Goal: Task Accomplishment & Management: Manage account settings

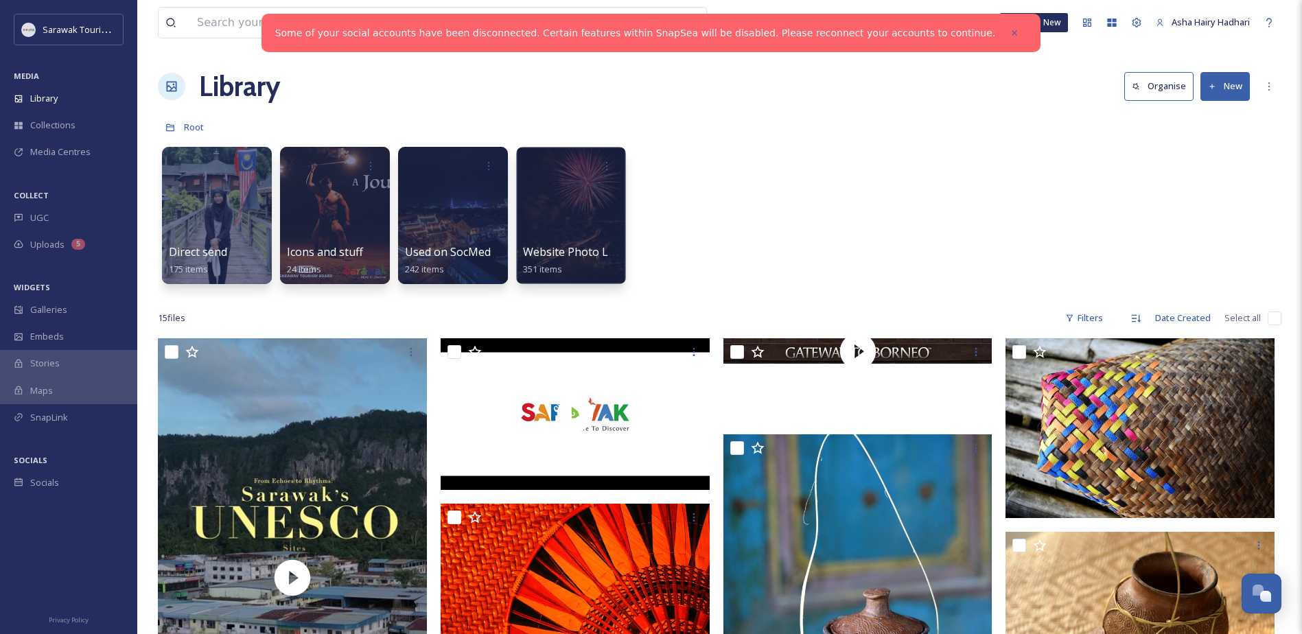
click at [760, 224] on div "Direct send 175 items Icons and stuff 24 items Used on SocMed 242 items Website…" at bounding box center [720, 219] width 1124 height 158
click at [81, 146] on span "Media Centres" at bounding box center [60, 152] width 60 height 13
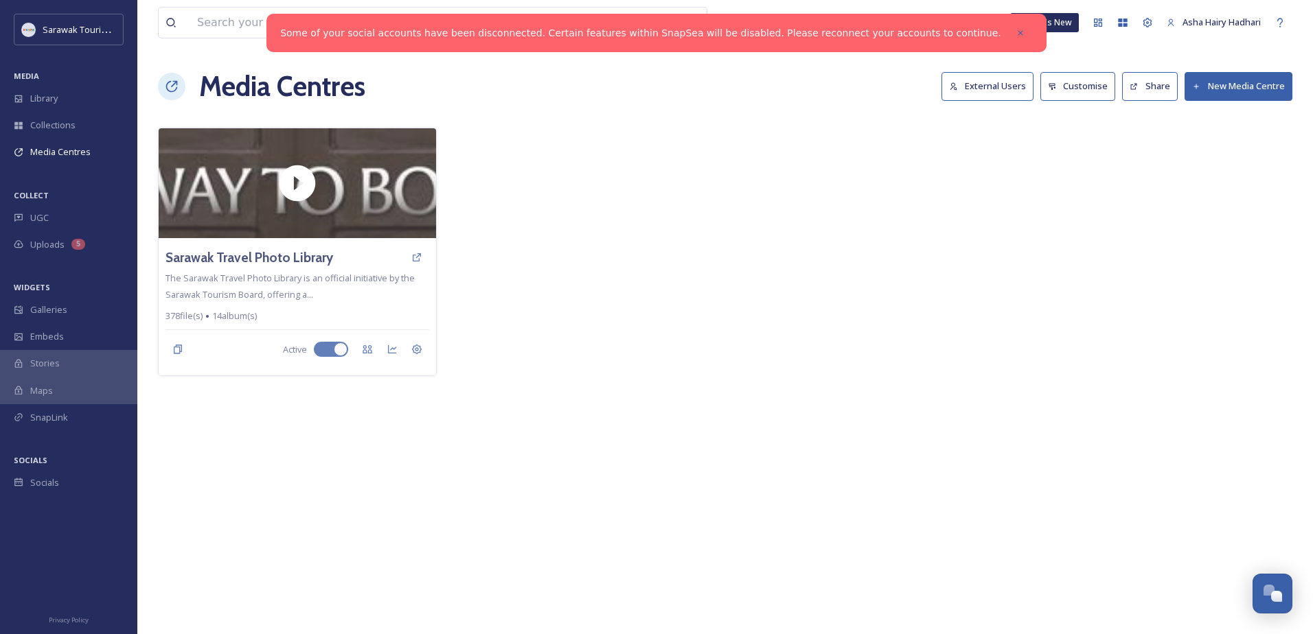
click at [979, 79] on button "External Users" at bounding box center [987, 86] width 92 height 28
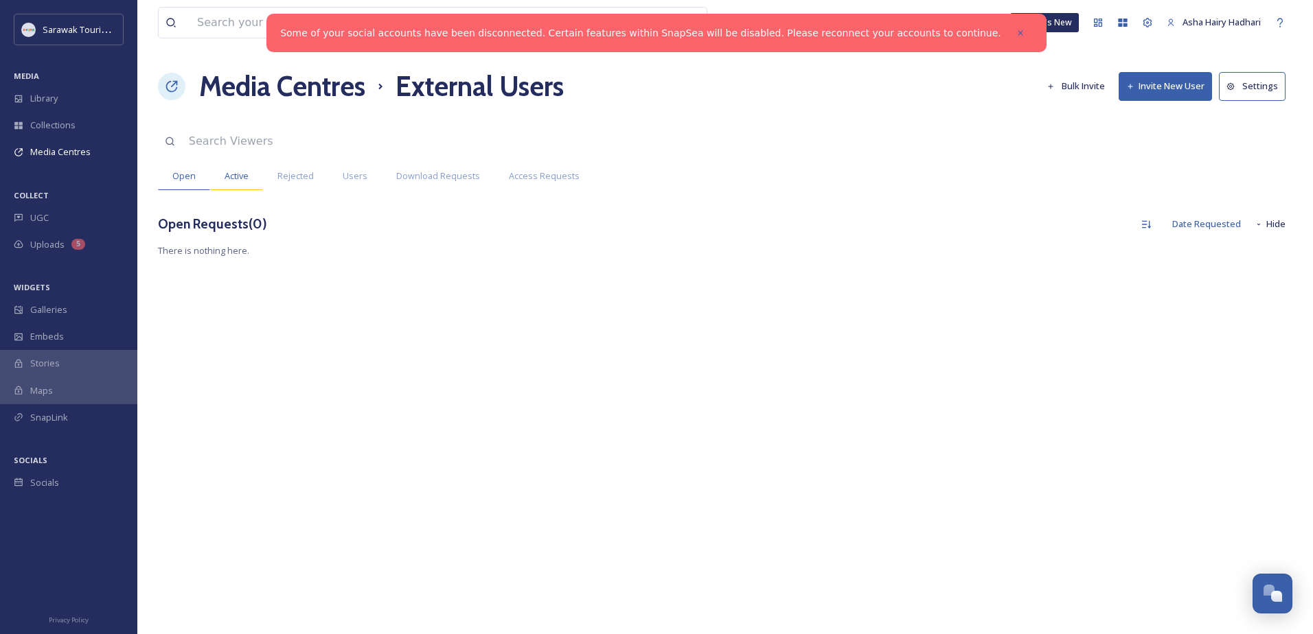
click at [233, 177] on span "Active" at bounding box center [236, 176] width 24 height 13
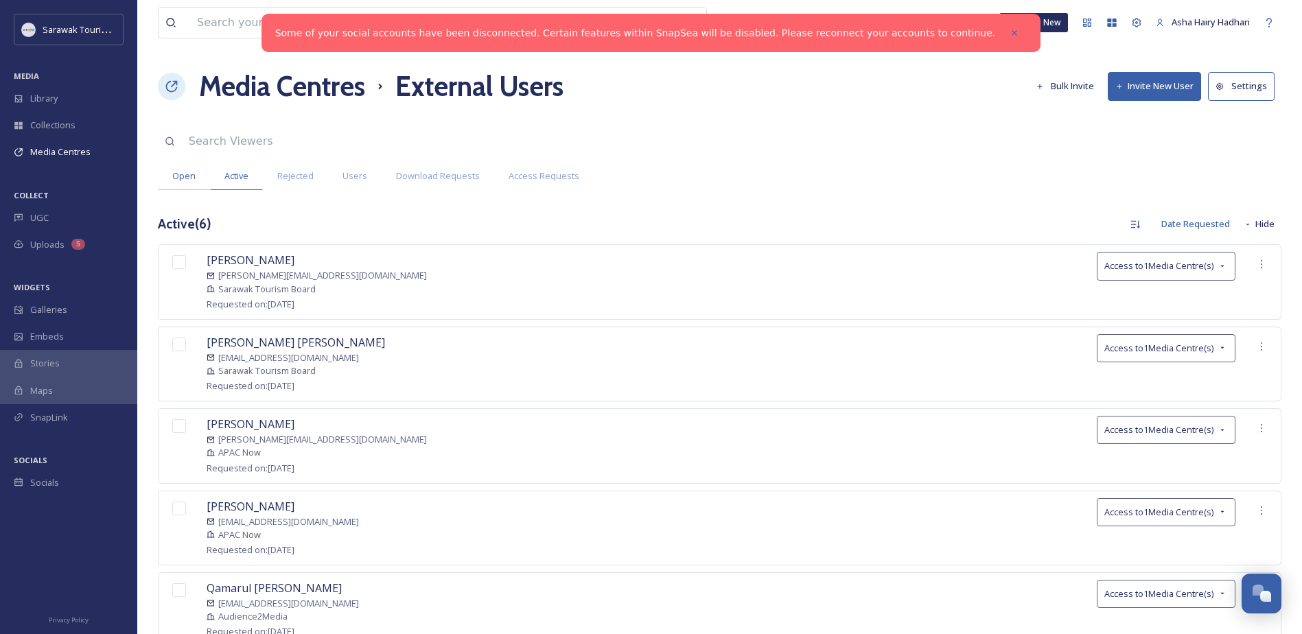
click at [194, 181] on span "Open" at bounding box center [183, 176] width 23 height 13
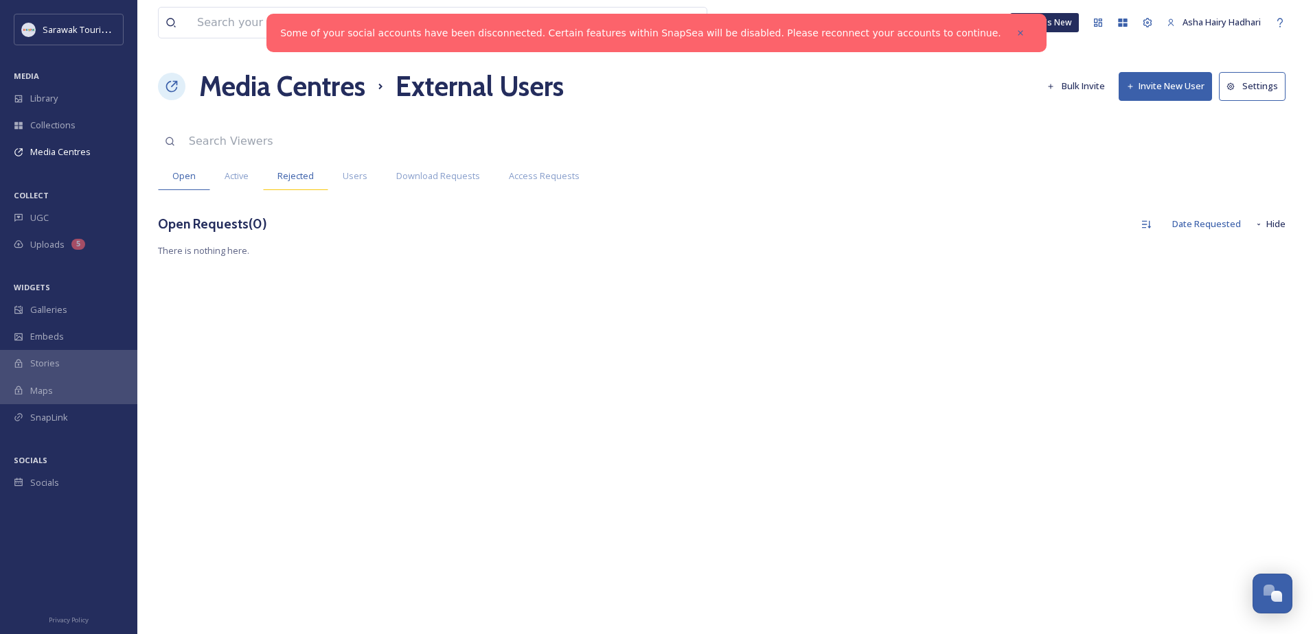
click at [296, 176] on span "Rejected" at bounding box center [295, 176] width 36 height 13
click at [452, 176] on span "Download Requests" at bounding box center [438, 176] width 84 height 13
click at [533, 178] on span "Access Requests" at bounding box center [544, 176] width 71 height 13
click at [181, 172] on span "Open" at bounding box center [183, 176] width 23 height 13
drag, startPoint x: 580, startPoint y: 240, endPoint x: 586, endPoint y: 247, distance: 9.2
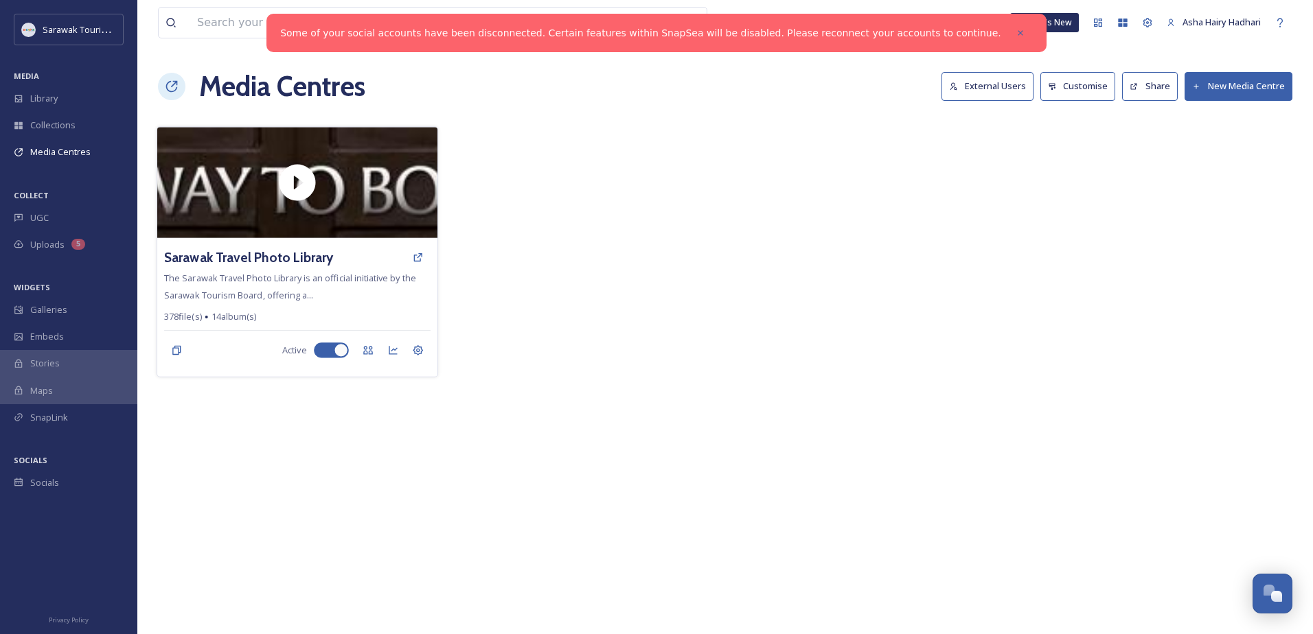
click at [332, 290] on div "Sarawak Travel Photo Library The Sarawak Travel Photo Library is an official in…" at bounding box center [297, 307] width 280 height 139
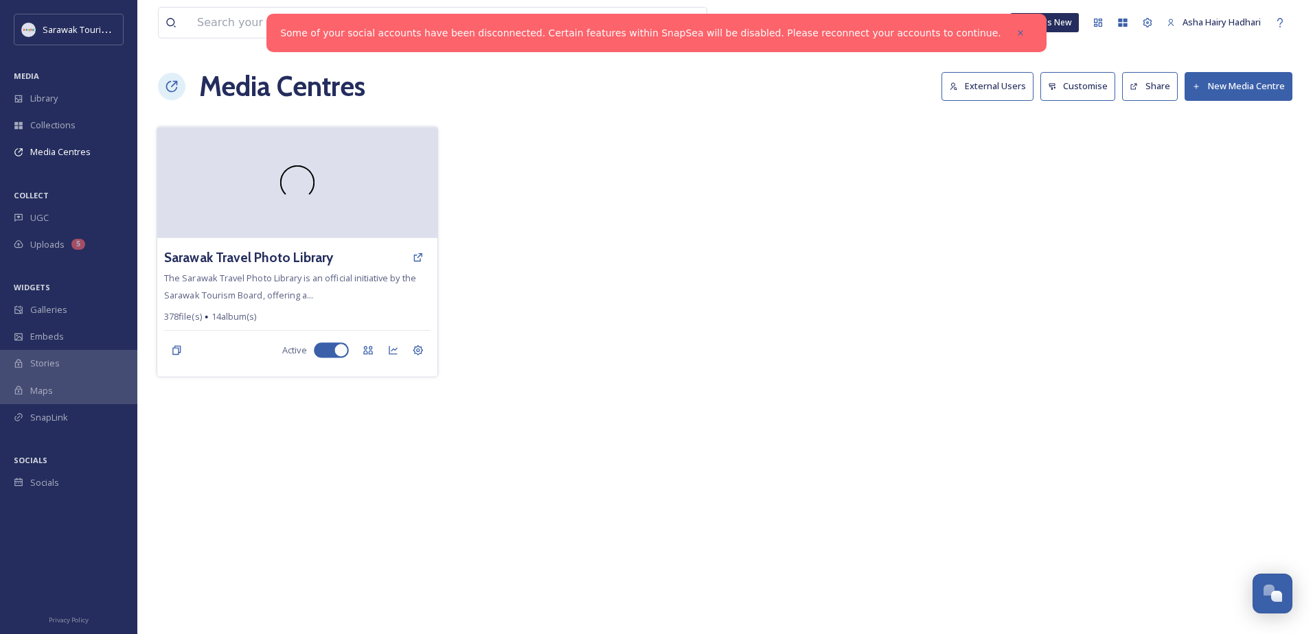
click at [368, 222] on div at bounding box center [297, 182] width 280 height 111
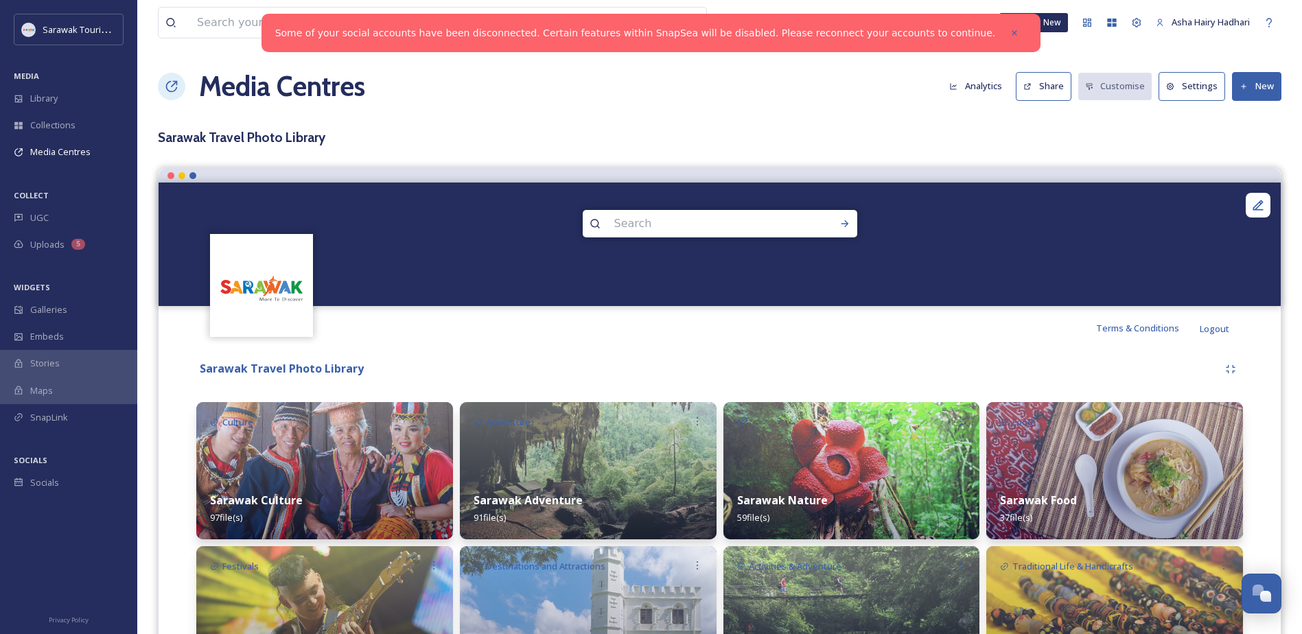
click at [1206, 94] on button "Settings" at bounding box center [1192, 86] width 67 height 28
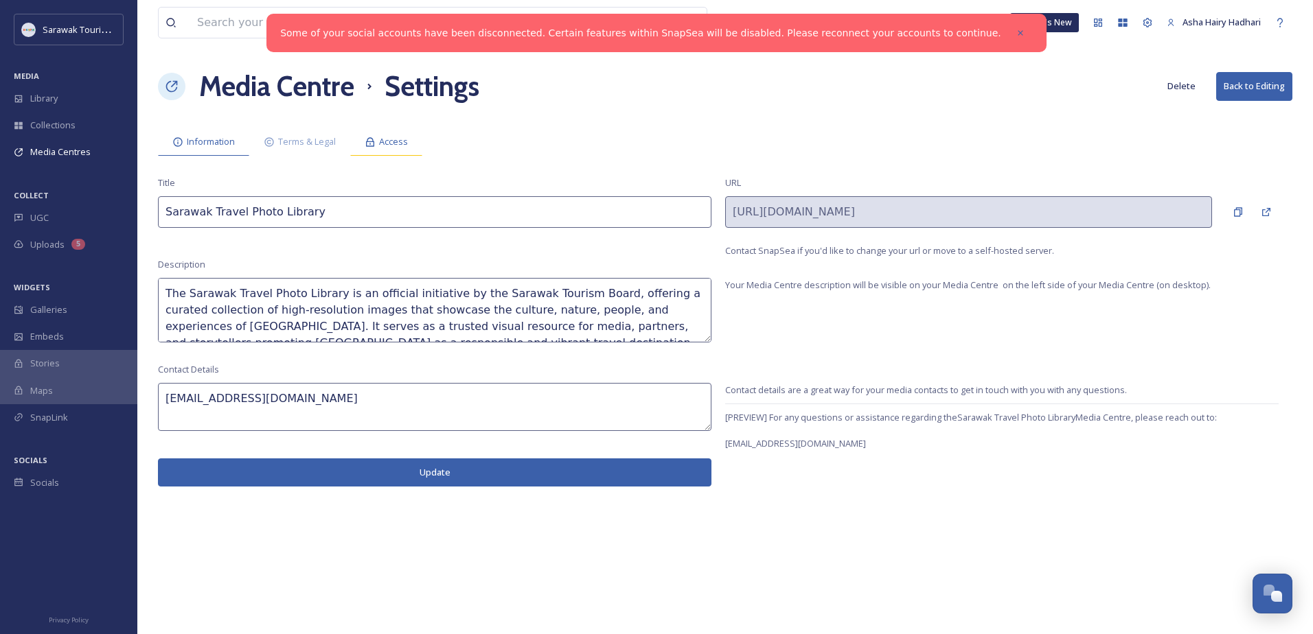
click at [393, 145] on span "Access" at bounding box center [393, 141] width 29 height 13
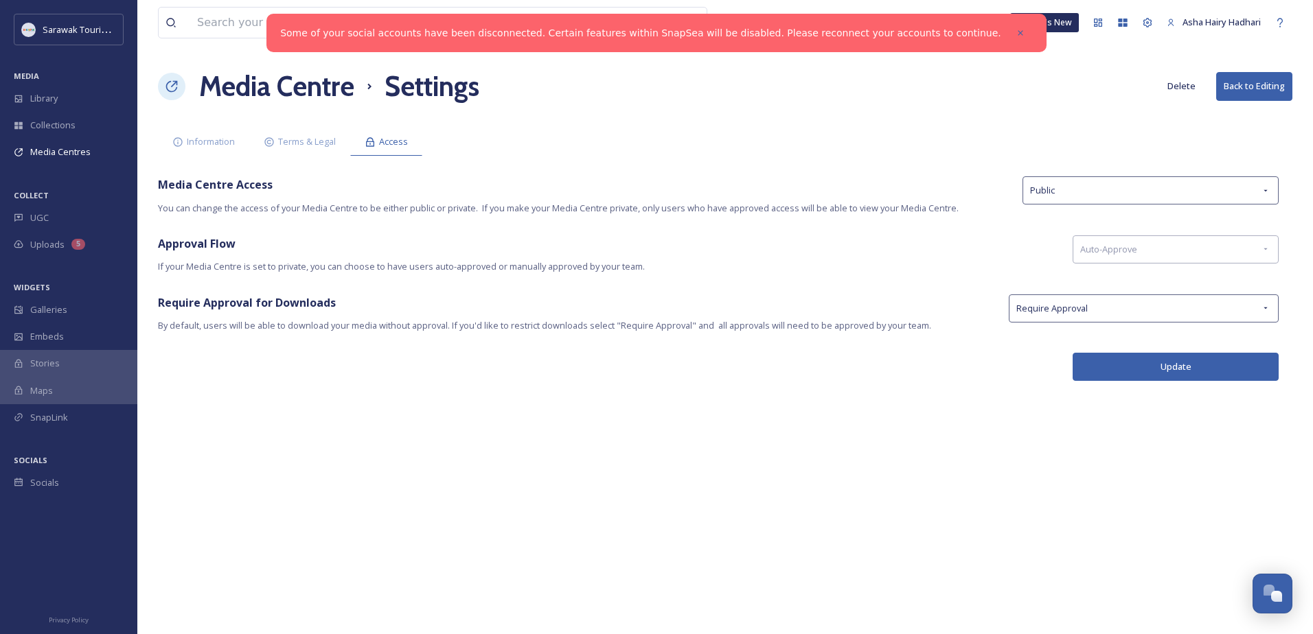
click at [838, 279] on div "View all files What's New Asha Hairy Hadhari Media Centre Settings Delete Back …" at bounding box center [724, 317] width 1175 height 634
click at [798, 279] on div "View all files What's New Asha Hairy Hadhari Media Centre Settings Delete Back …" at bounding box center [724, 317] width 1175 height 634
click at [1188, 264] on div "Auto-Approve" at bounding box center [1175, 249] width 206 height 28
click at [815, 257] on div "Approval Flow If your Media Centre is set to private, you can choose to have us…" at bounding box center [608, 254] width 901 height 38
click at [203, 146] on span "Information" at bounding box center [211, 141] width 48 height 13
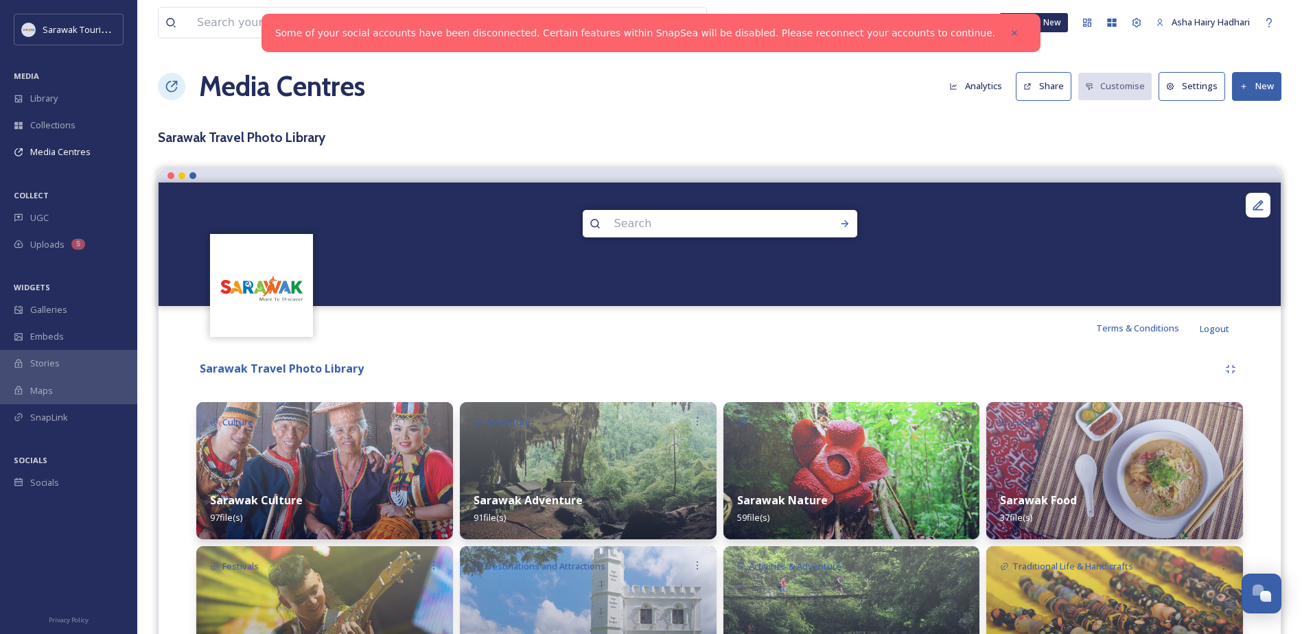
click at [1168, 86] on button "Settings" at bounding box center [1192, 86] width 67 height 28
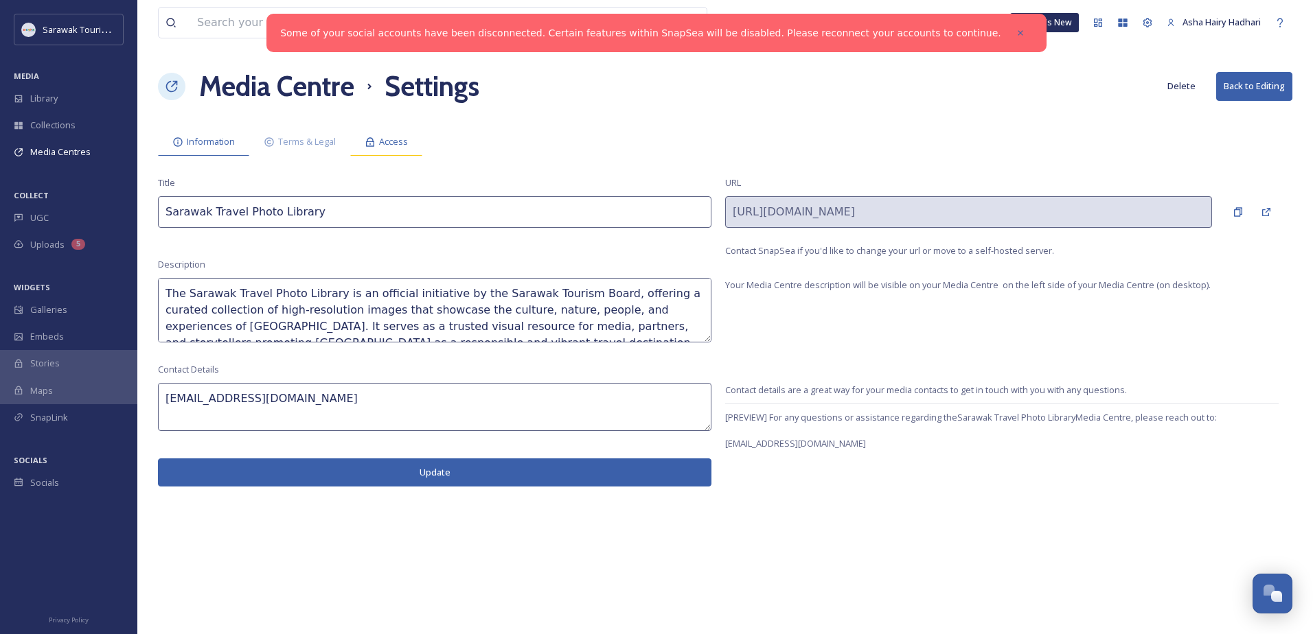
click at [404, 143] on span "Access" at bounding box center [393, 141] width 29 height 13
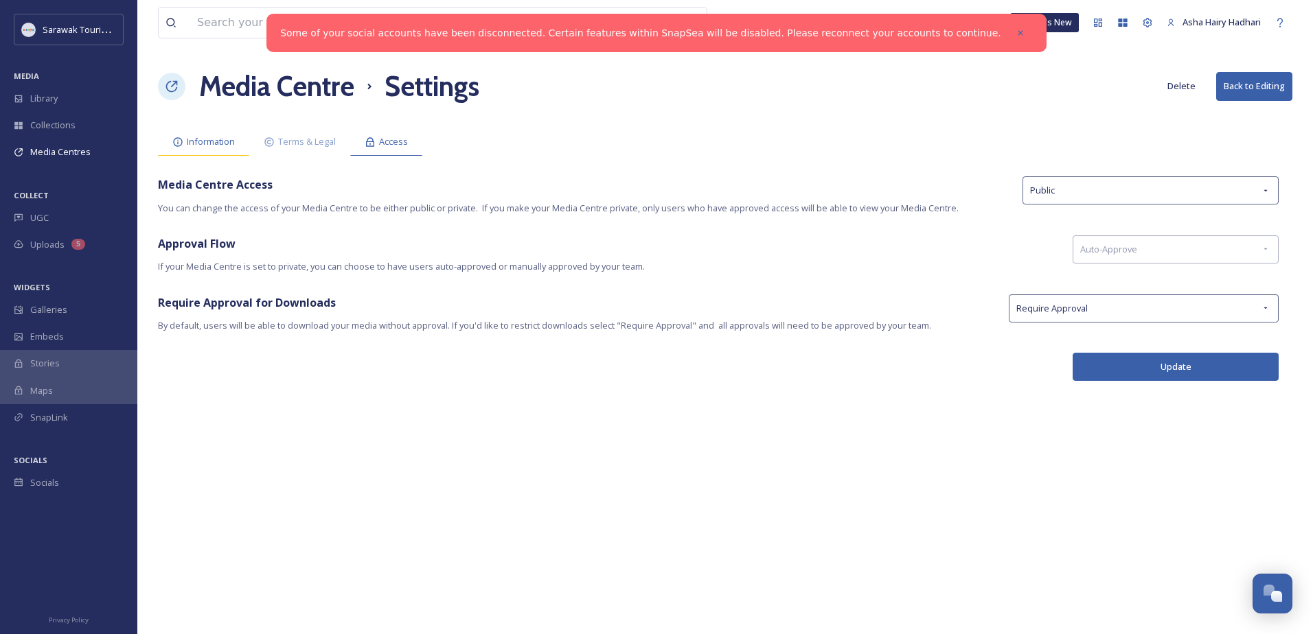
click at [158, 133] on div "Information" at bounding box center [203, 142] width 91 height 28
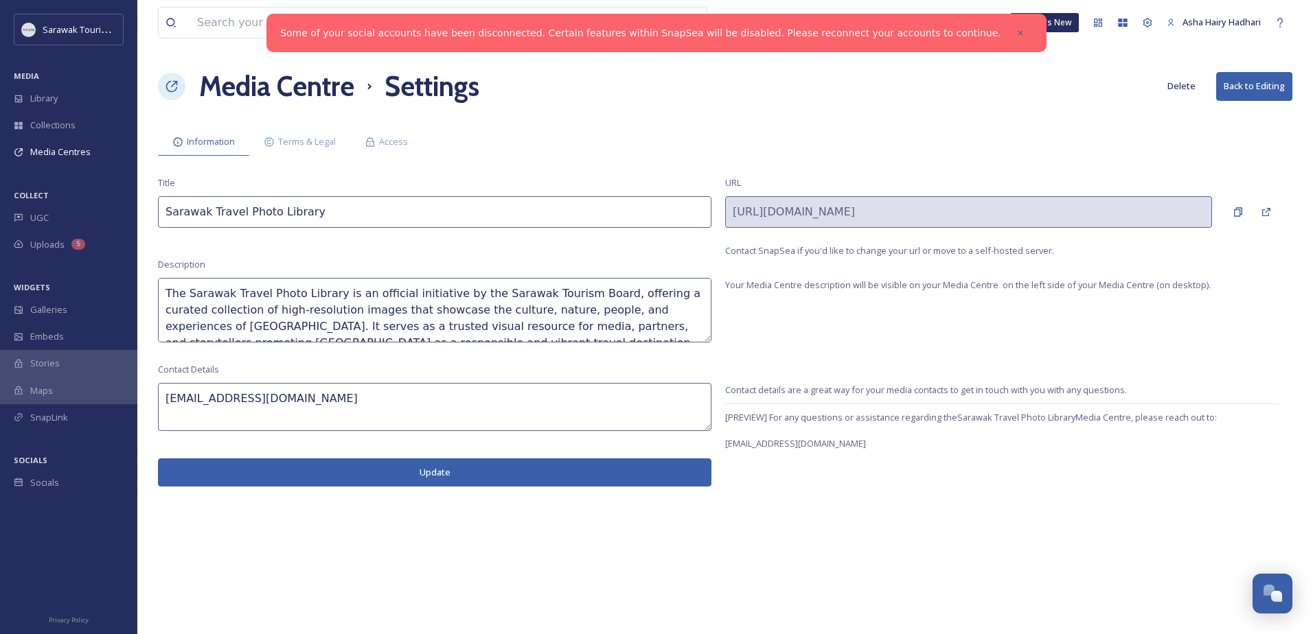
drag, startPoint x: 146, startPoint y: 72, endPoint x: 163, endPoint y: 72, distance: 16.5
click at [148, 71] on div "View all files What's New Asha Hairy Hadhari Media Centre Settings Delete Back …" at bounding box center [724, 317] width 1175 height 634
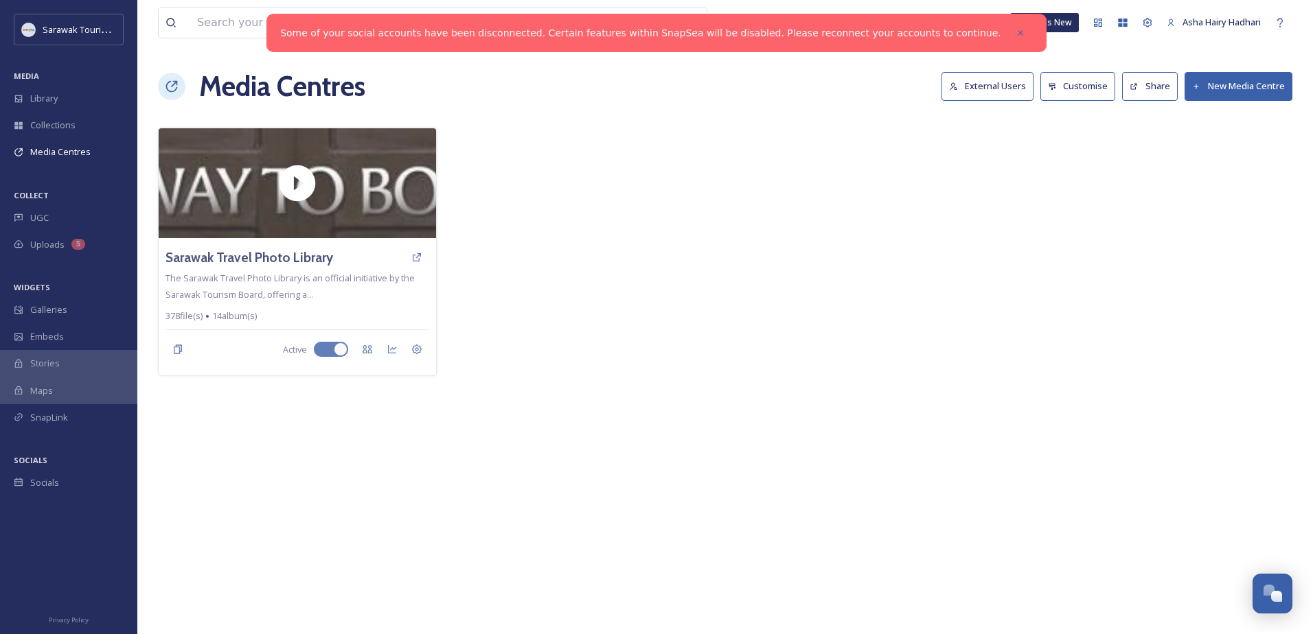
drag, startPoint x: 809, startPoint y: 227, endPoint x: 795, endPoint y: 235, distance: 16.4
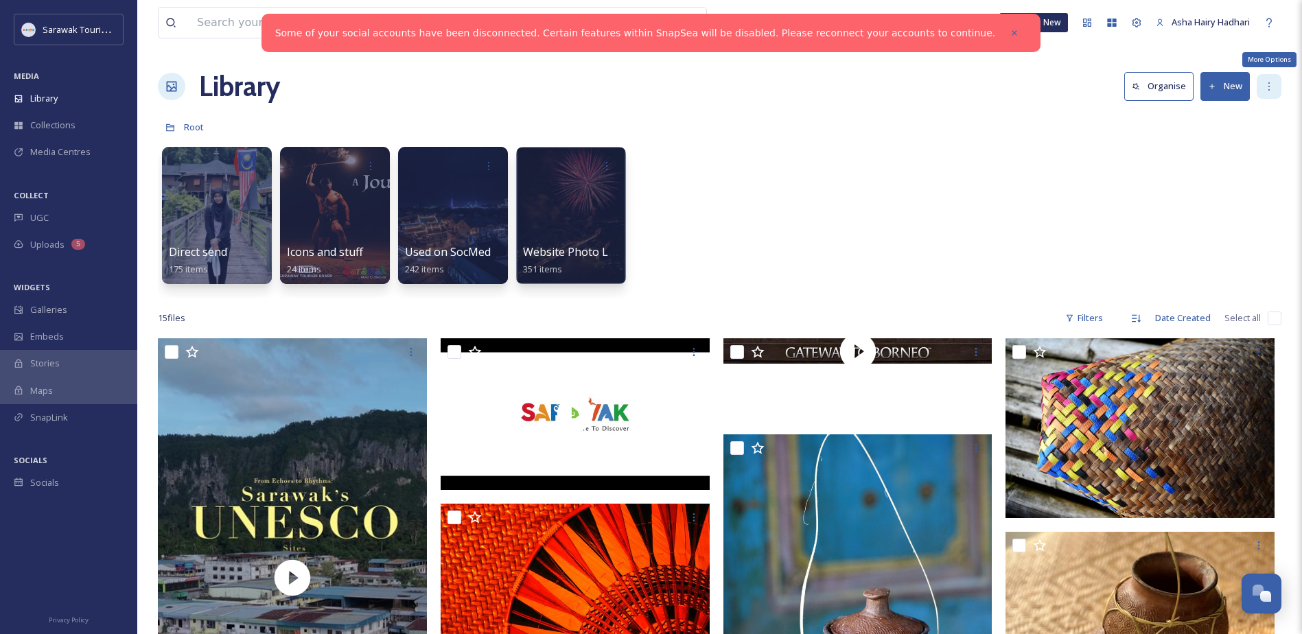
click at [1267, 87] on icon at bounding box center [1269, 86] width 11 height 11
click at [1019, 122] on div "Root" at bounding box center [720, 127] width 1124 height 26
click at [1015, 181] on div "Direct send 175 items Icons and stuff 24 items Used on SocMed 242 items Website…" at bounding box center [720, 219] width 1124 height 158
